Goal: Information Seeking & Learning: Learn about a topic

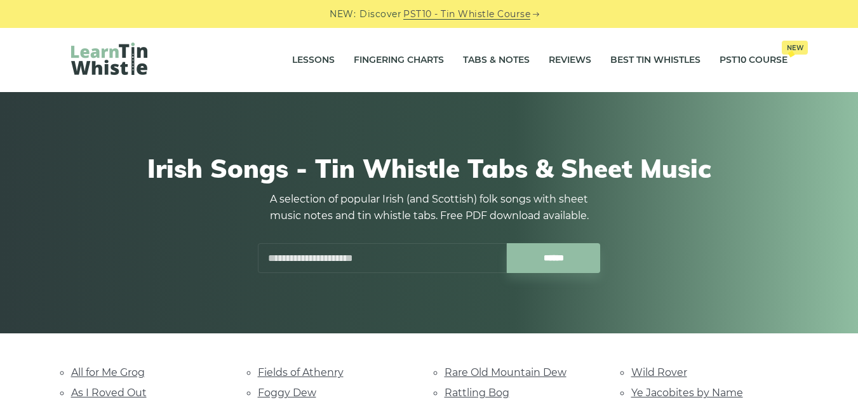
scroll to position [281, 0]
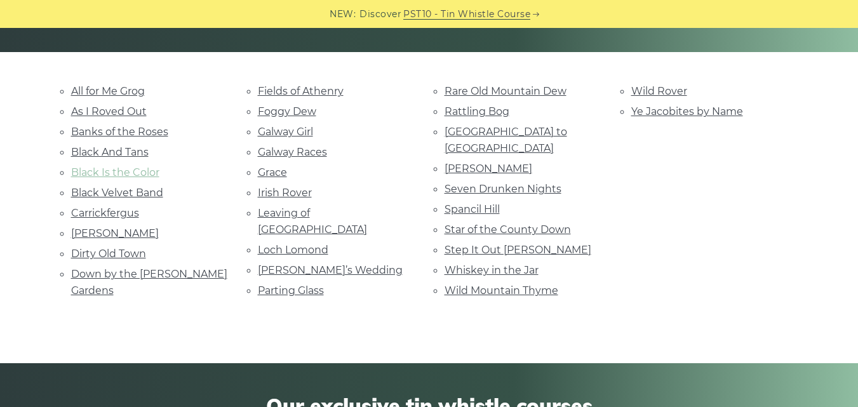
click at [127, 169] on link "Black Is the Color" at bounding box center [115, 172] width 88 height 12
click at [279, 173] on link "Grace" at bounding box center [272, 172] width 29 height 12
click at [311, 87] on link "Fields of Athenry" at bounding box center [301, 91] width 86 height 12
click at [481, 107] on link "Rattling Bog" at bounding box center [476, 111] width 65 height 12
click at [475, 131] on link "[GEOGRAPHIC_DATA] to [GEOGRAPHIC_DATA]" at bounding box center [505, 140] width 123 height 29
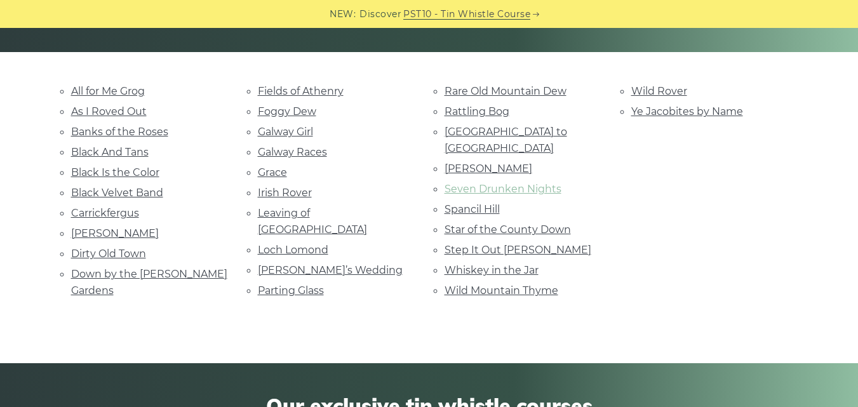
click at [479, 183] on link "Seven Drunken Nights" at bounding box center [502, 189] width 117 height 12
click at [482, 203] on link "Spancil Hill" at bounding box center [471, 209] width 55 height 12
click at [319, 264] on link "Marie’s Wedding" at bounding box center [330, 270] width 145 height 12
click at [507, 264] on link "Whiskey in the Jar" at bounding box center [491, 270] width 94 height 12
click at [499, 244] on link "Step It Out Mary" at bounding box center [517, 250] width 147 height 12
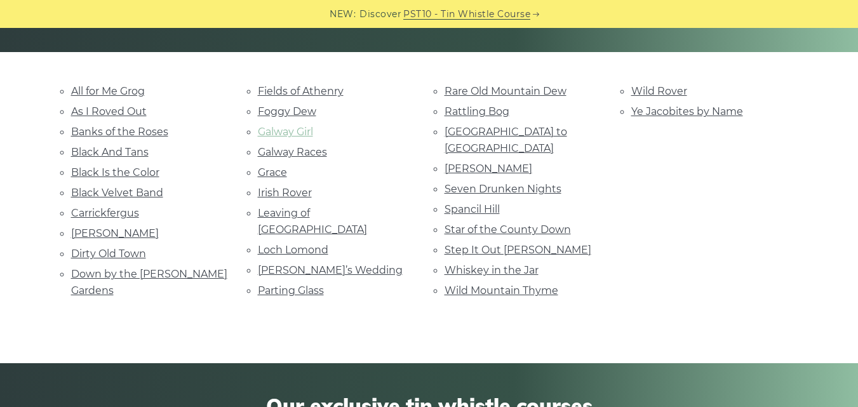
click at [305, 136] on link "Galway Girl" at bounding box center [285, 132] width 55 height 12
click at [142, 151] on link "Black And Tans" at bounding box center [109, 152] width 77 height 12
click at [138, 198] on link "Black Velvet Band" at bounding box center [117, 193] width 92 height 12
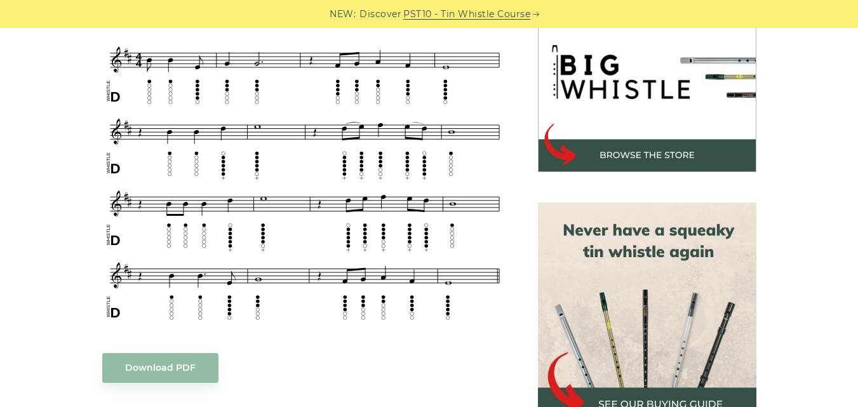
scroll to position [370, 0]
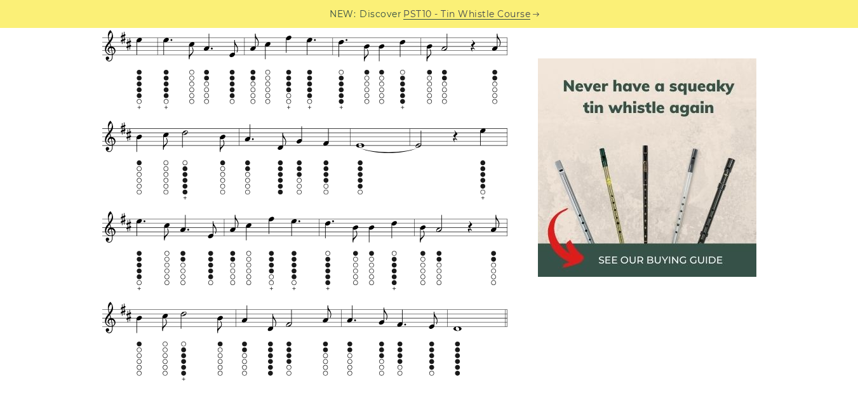
scroll to position [849, 0]
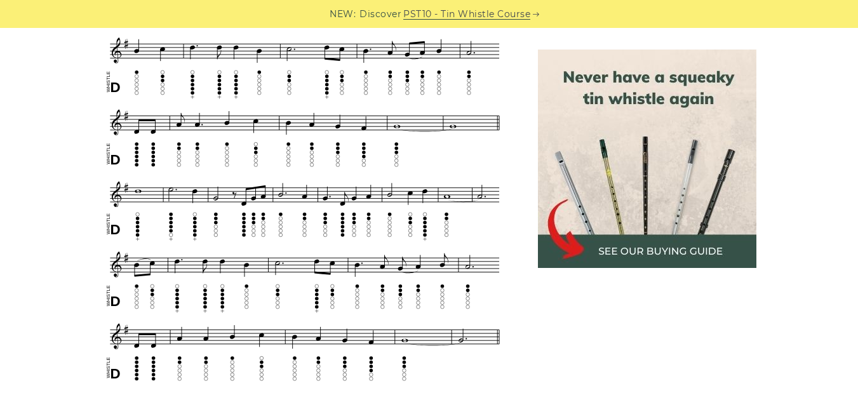
scroll to position [612, 0]
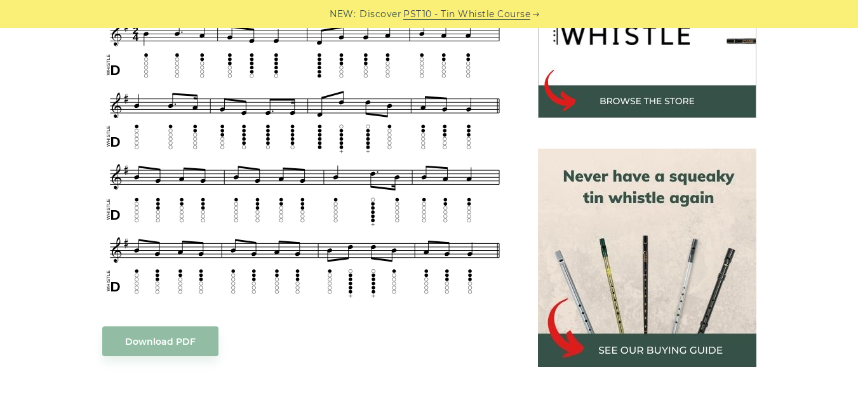
scroll to position [410, 0]
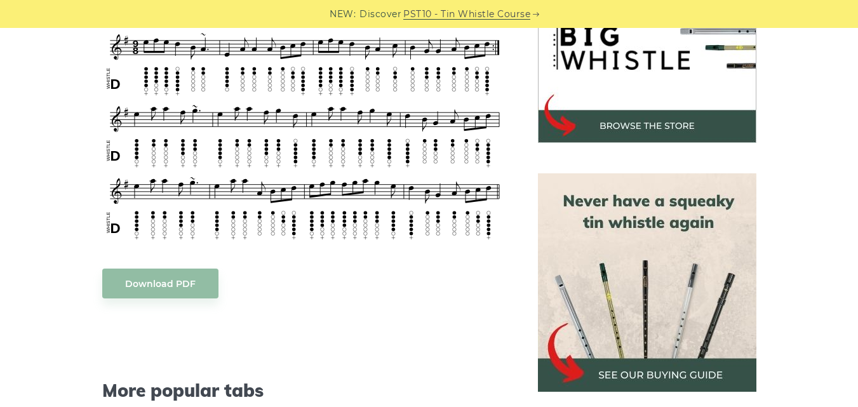
scroll to position [375, 0]
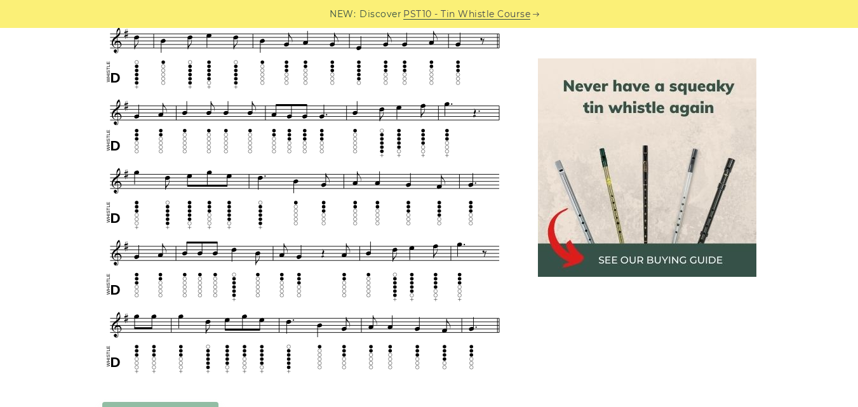
scroll to position [647, 0]
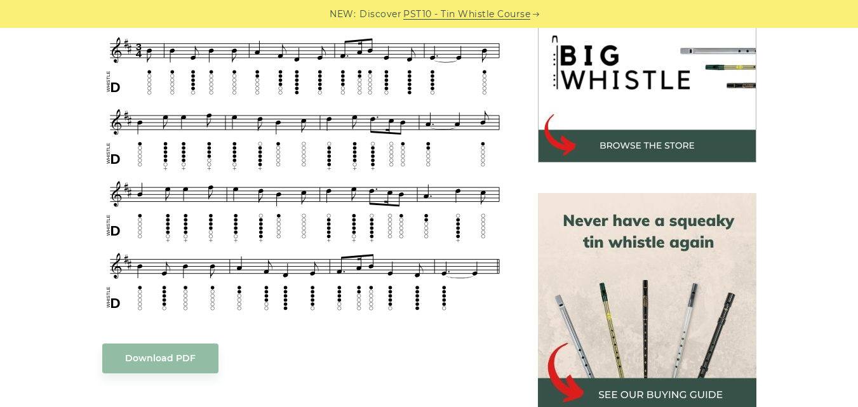
scroll to position [405, 0]
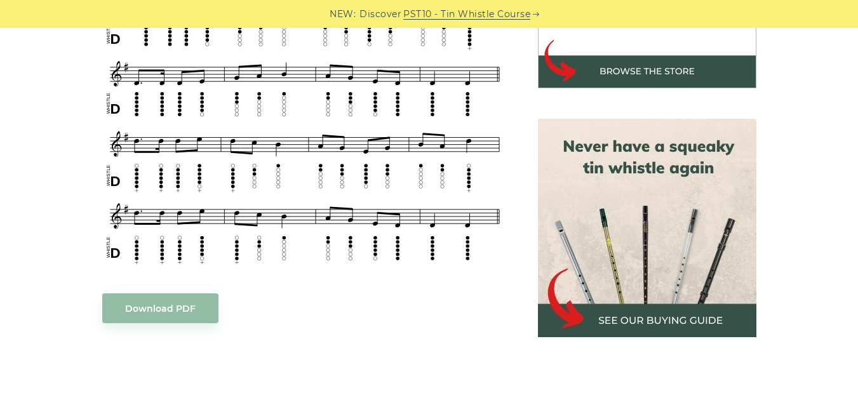
scroll to position [405, 0]
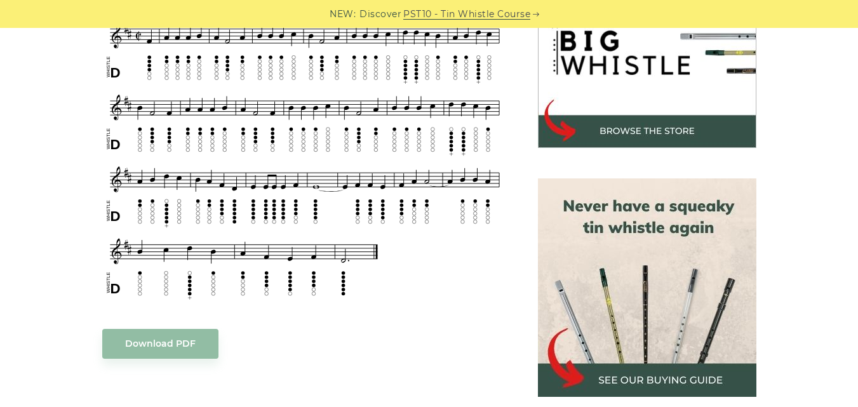
scroll to position [420, 0]
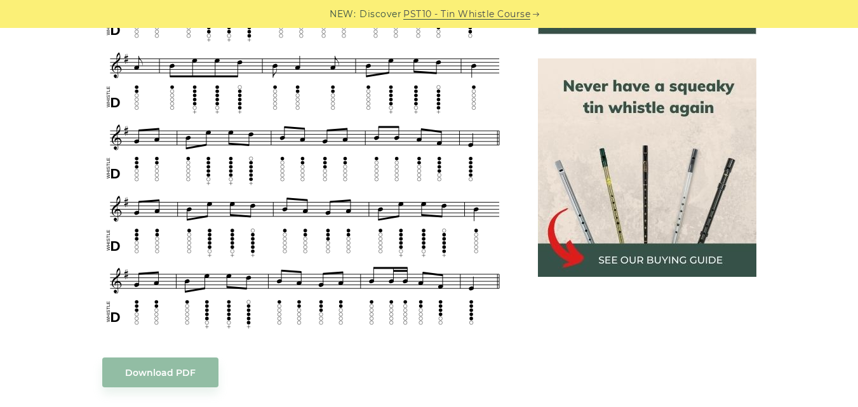
scroll to position [558, 0]
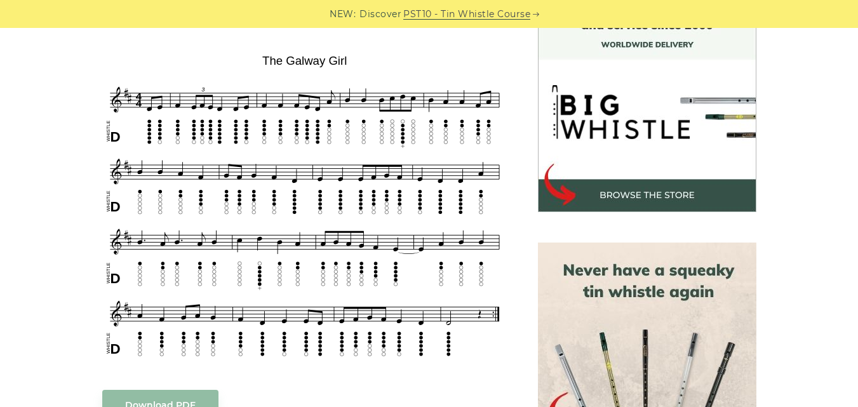
scroll to position [400, 0]
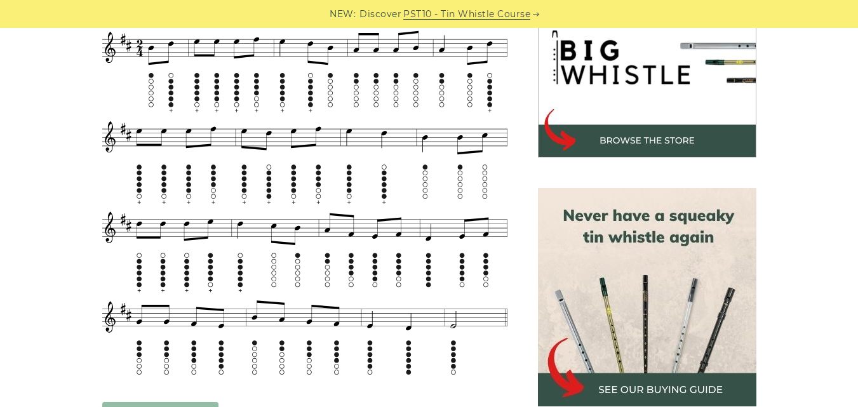
scroll to position [430, 0]
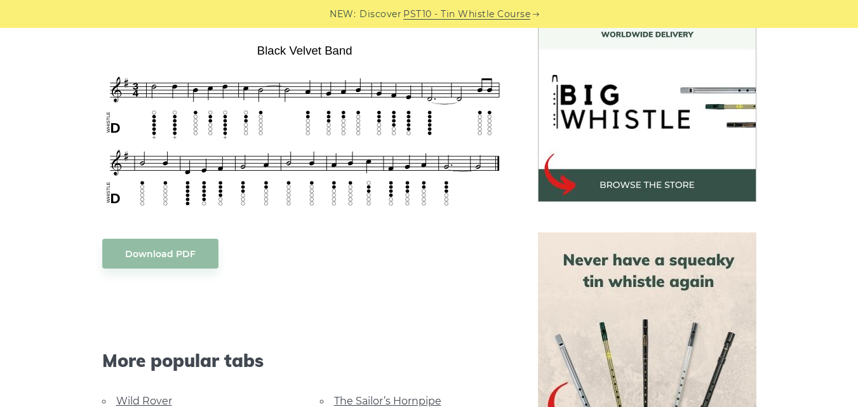
scroll to position [410, 0]
